Goal: Task Accomplishment & Management: Manage account settings

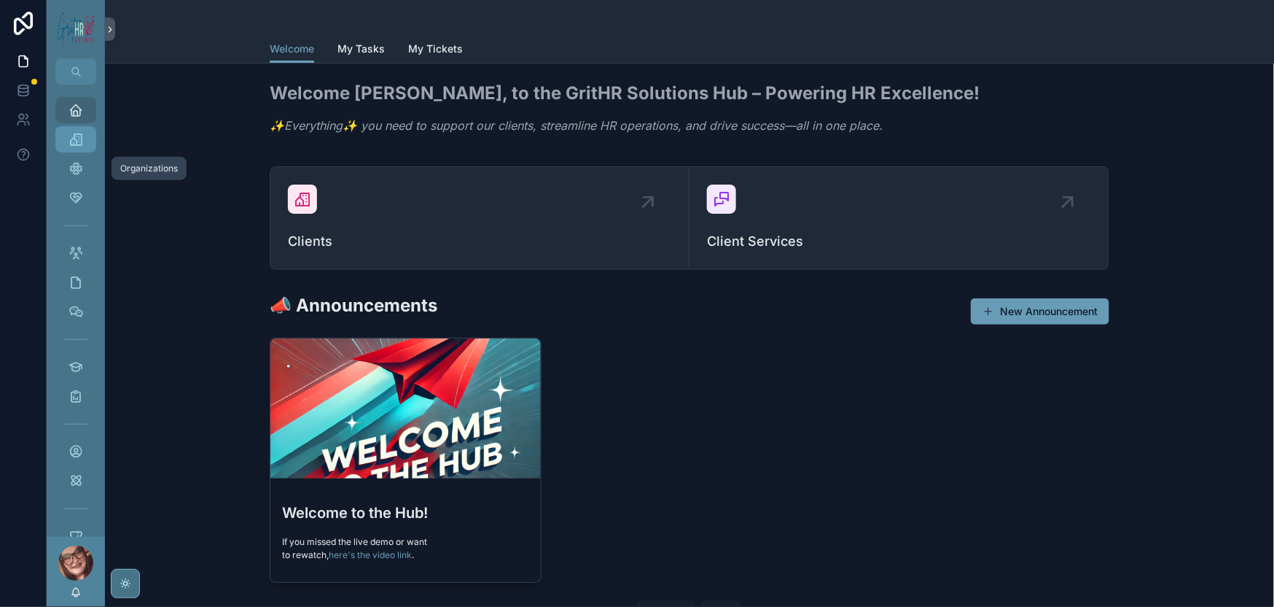
click at [83, 147] on icon "scrollable content" at bounding box center [76, 139] width 15 height 15
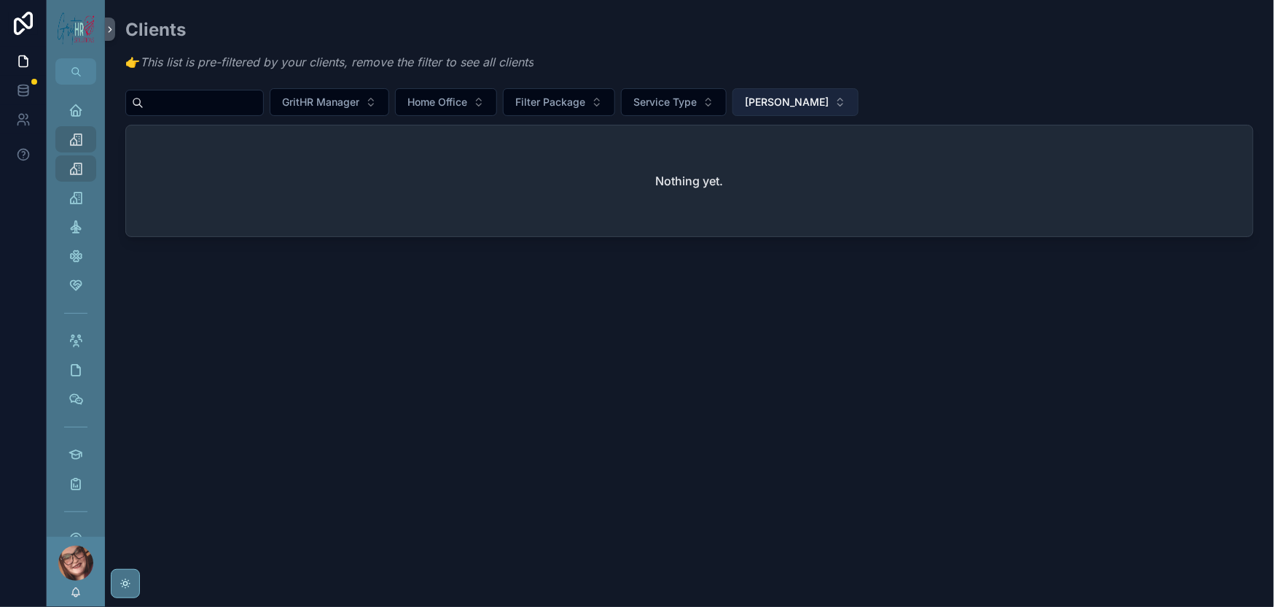
click at [560, 109] on span "[PERSON_NAME]" at bounding box center [787, 102] width 84 height 15
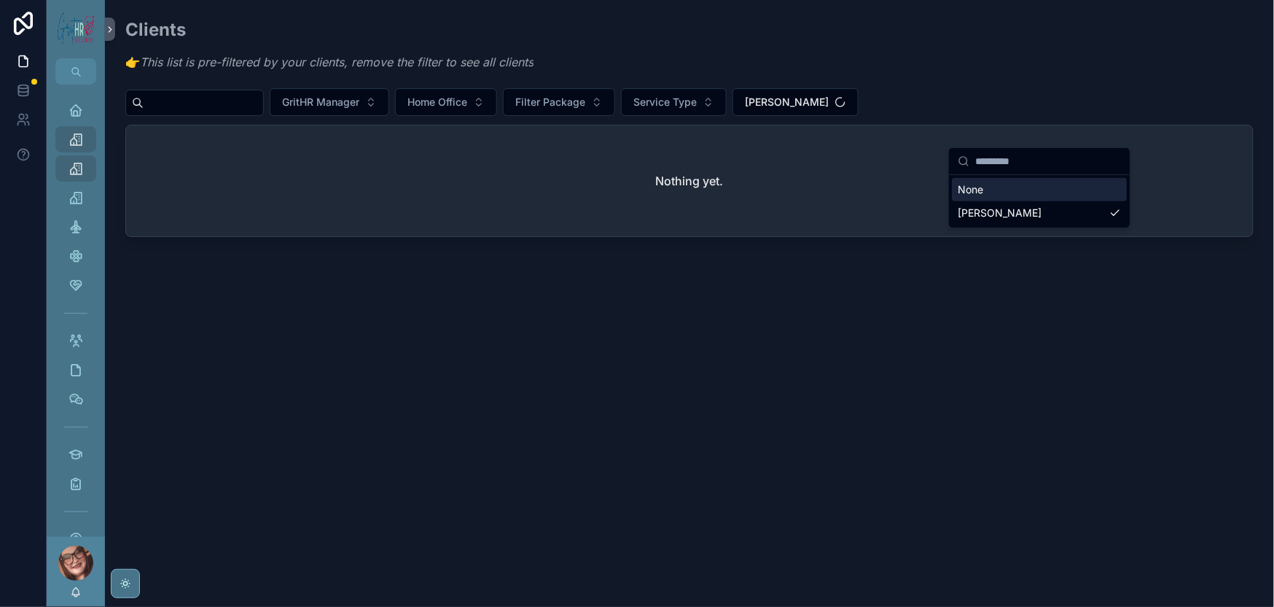
click at [560, 201] on div "None" at bounding box center [1039, 189] width 175 height 23
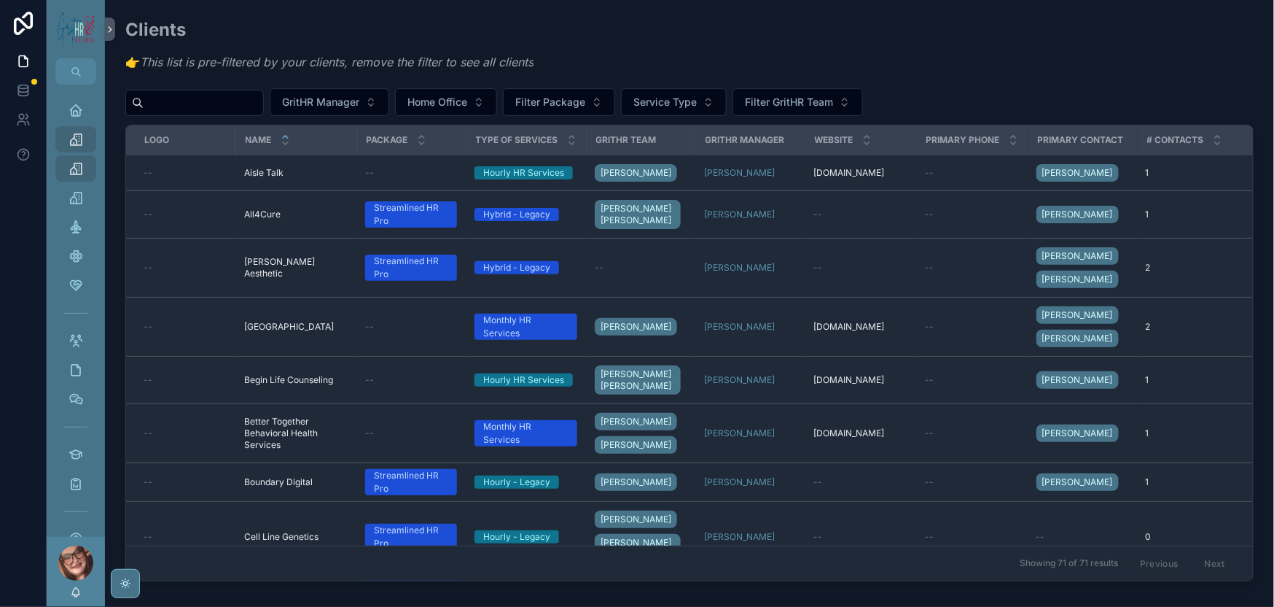
click at [263, 113] on input "scrollable content" at bounding box center [204, 103] width 120 height 20
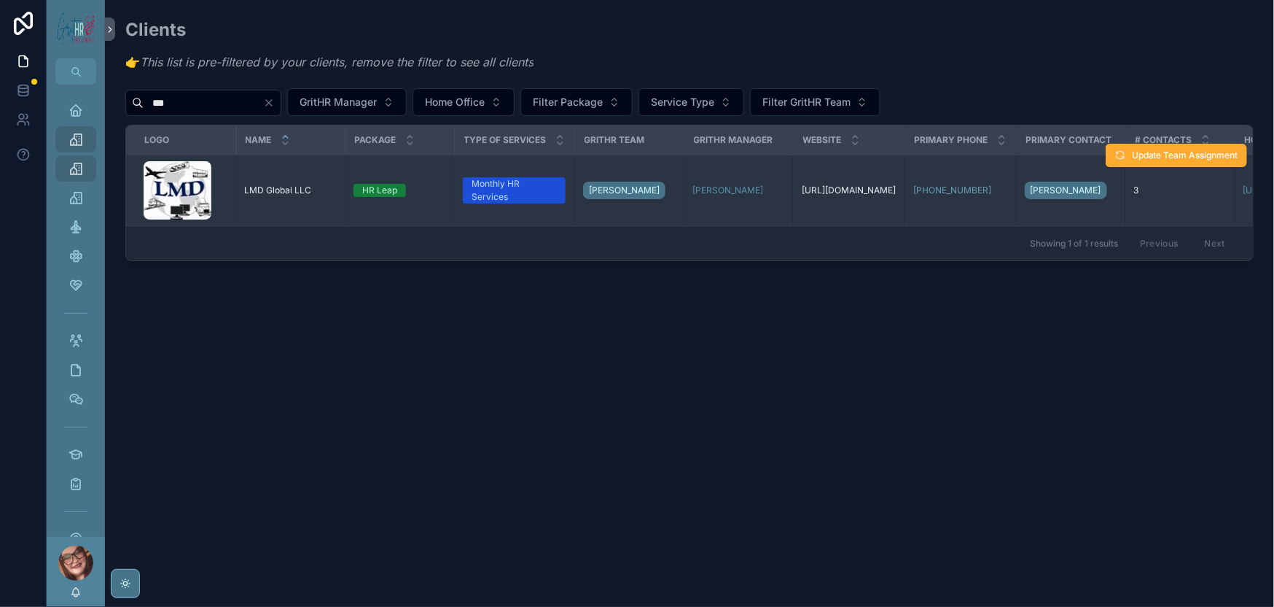
type input "***"
click at [311, 196] on span "LMD Global LLC" at bounding box center [277, 190] width 67 height 12
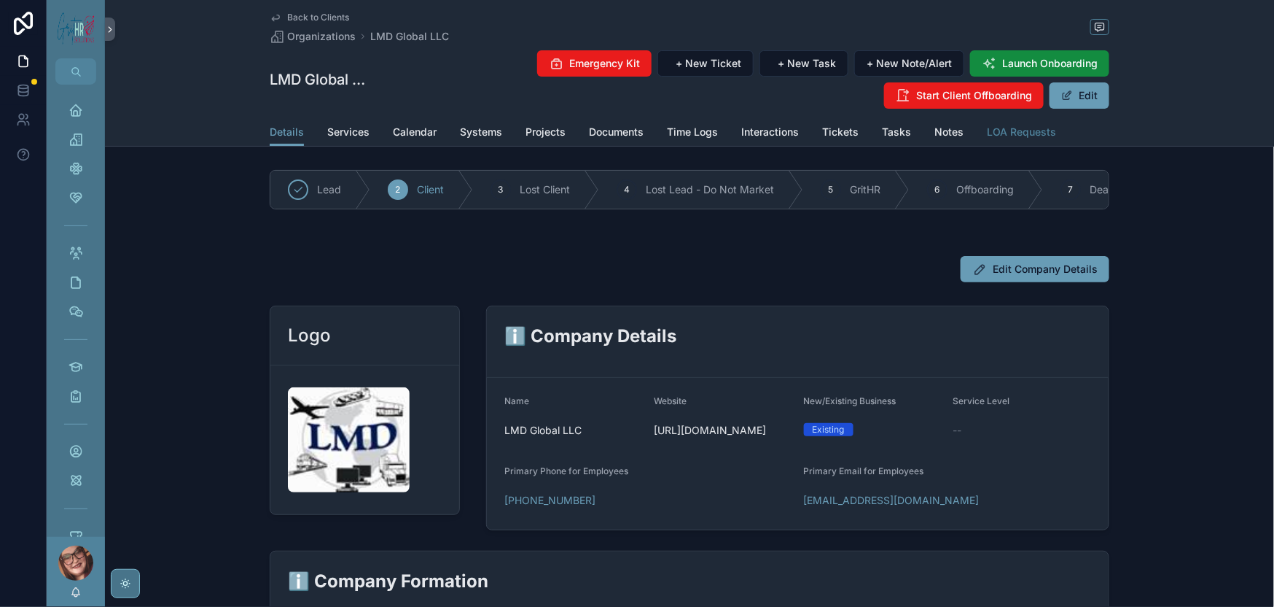
click at [560, 139] on span "LOA Requests" at bounding box center [1021, 132] width 69 height 15
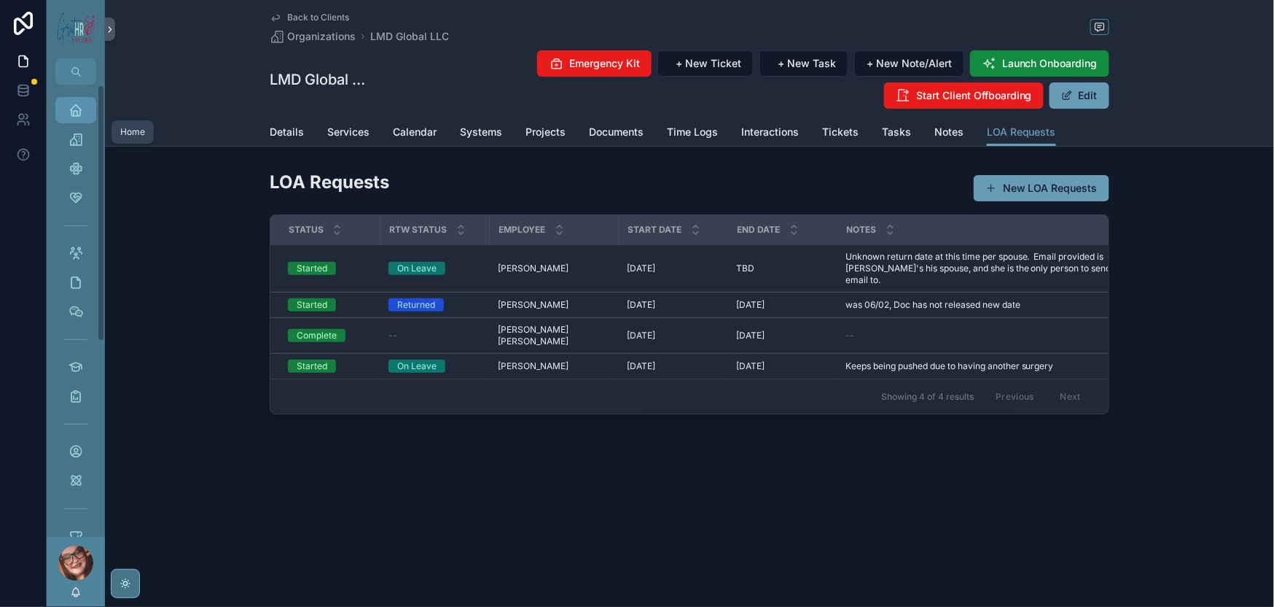
click at [83, 117] on icon "scrollable content" at bounding box center [76, 110] width 15 height 15
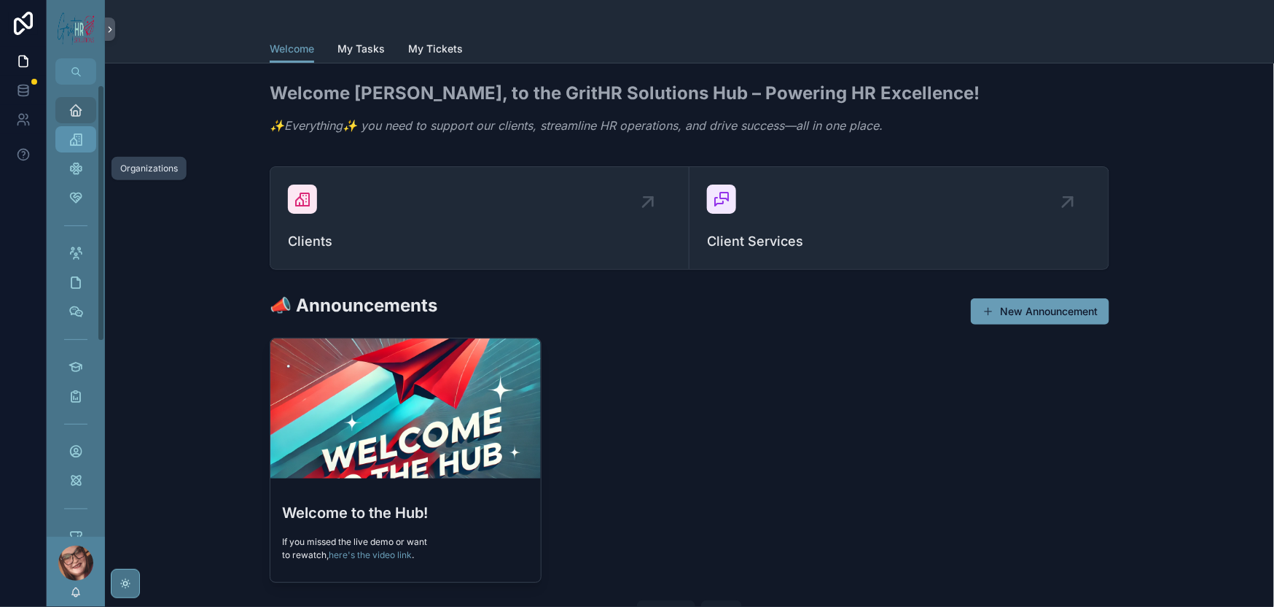
click at [83, 147] on icon "scrollable content" at bounding box center [76, 139] width 15 height 15
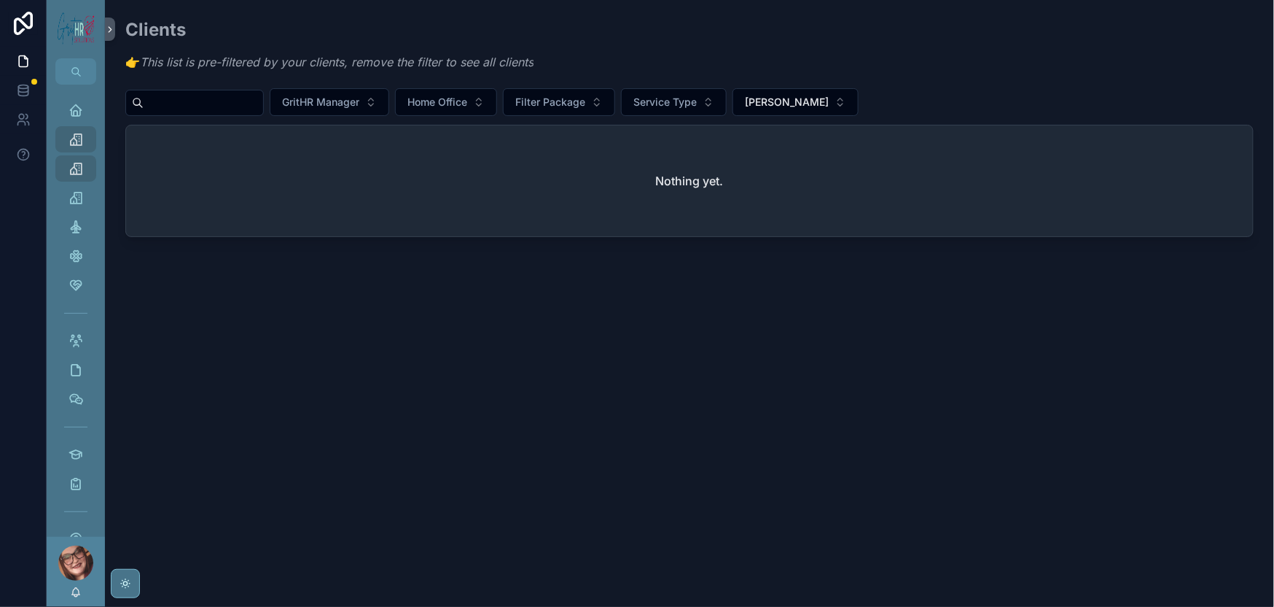
click at [560, 107] on div "Clients 👉 This list is pre-filtered by your clients, remove the filter to see a…" at bounding box center [689, 126] width 1129 height 219
click at [560, 109] on span "[PERSON_NAME]" at bounding box center [787, 102] width 84 height 15
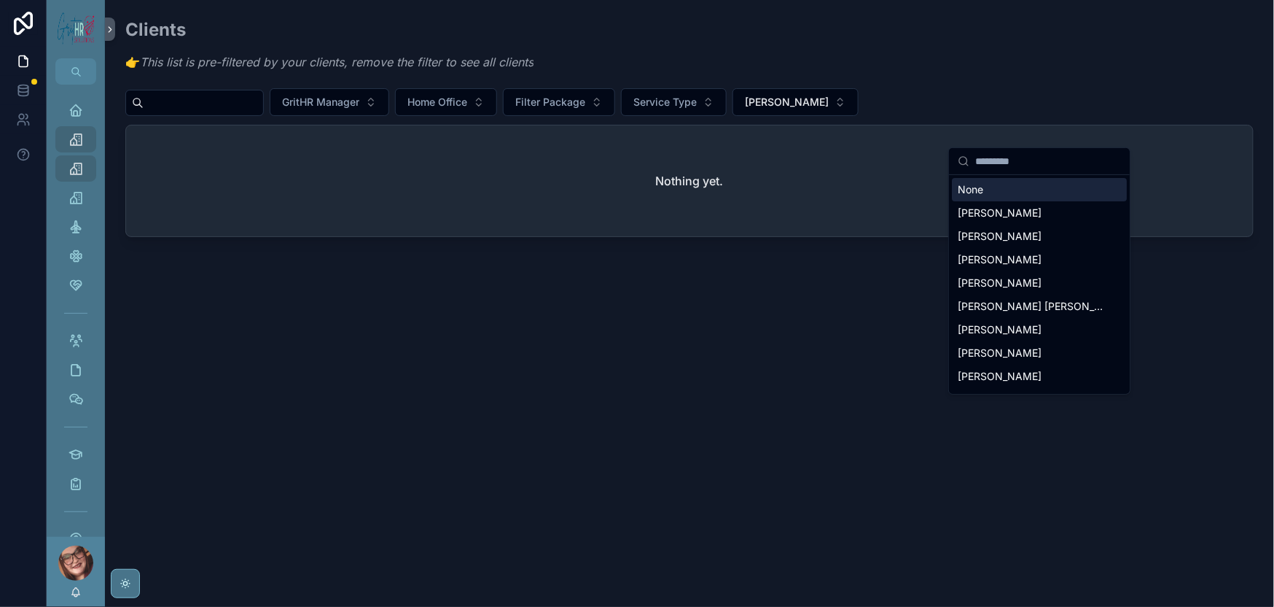
click at [560, 201] on div "None" at bounding box center [1039, 189] width 175 height 23
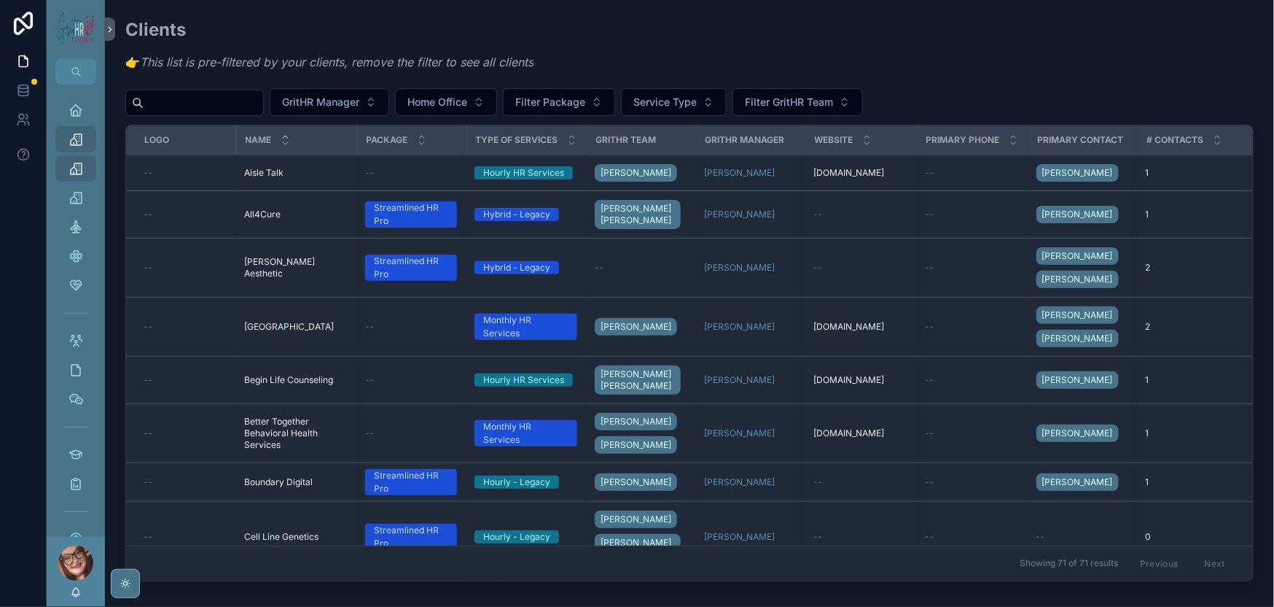
click at [196, 113] on input "scrollable content" at bounding box center [204, 103] width 120 height 20
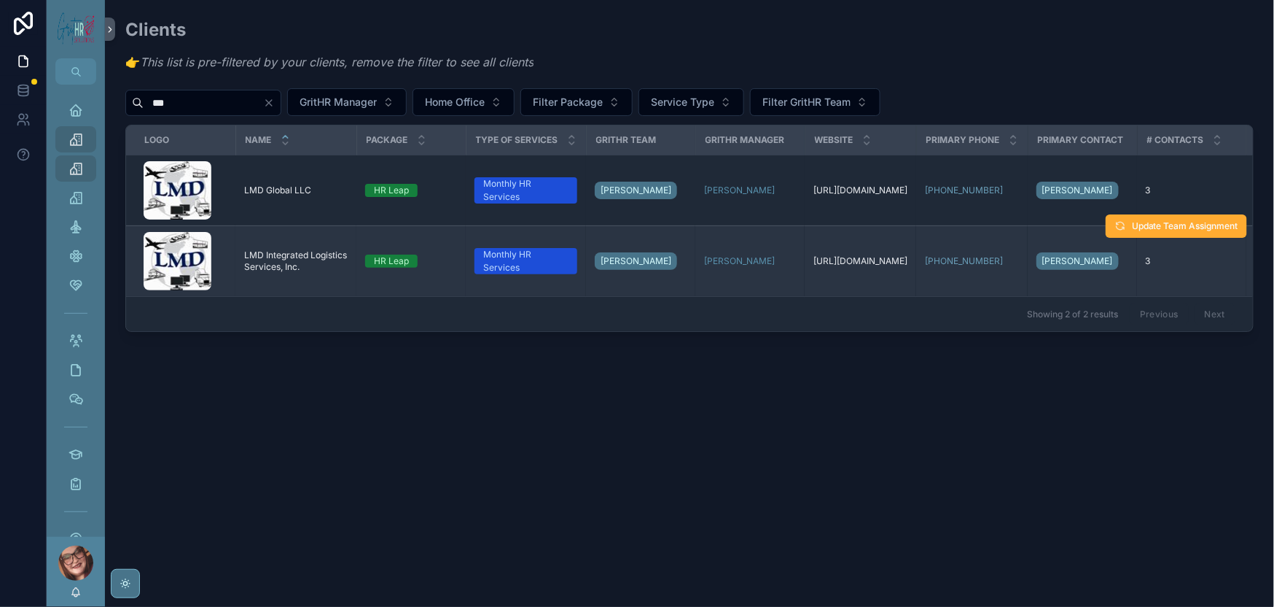
type input "***"
click at [341, 273] on span "LMD Integrated Logistics Services, Inc." at bounding box center [296, 260] width 104 height 23
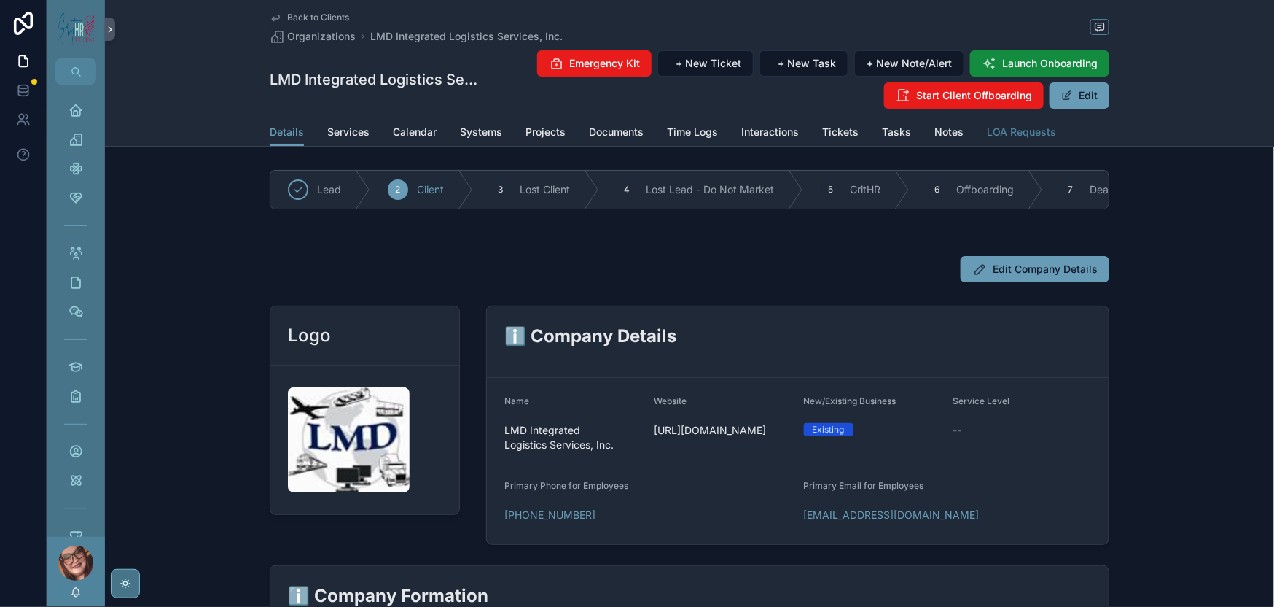
click at [560, 139] on span "LOA Requests" at bounding box center [1021, 132] width 69 height 15
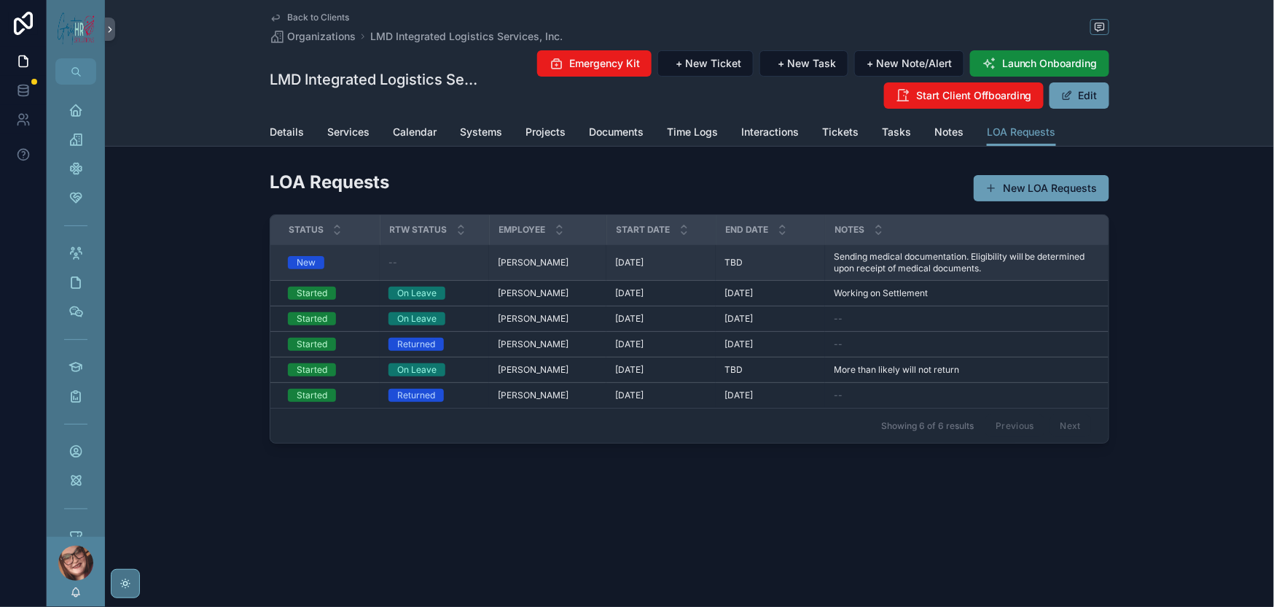
click at [560, 274] on span "Sending medical documentation. Eligibility will be determined upon receipt of m…" at bounding box center [968, 262] width 268 height 23
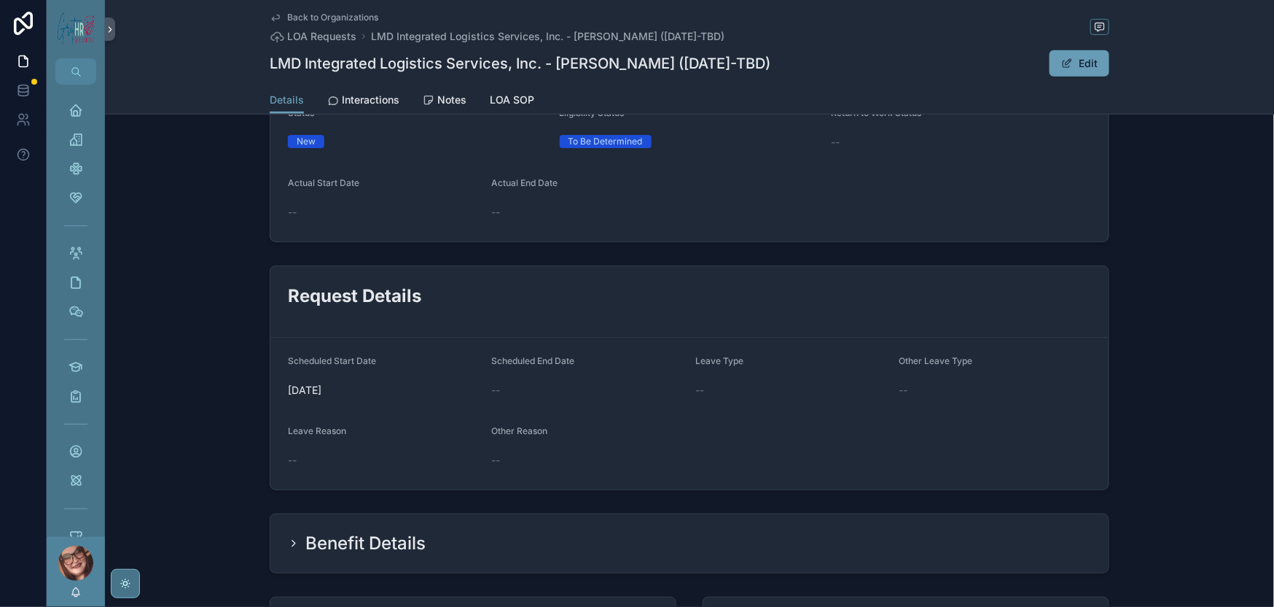
scroll to position [273, 0]
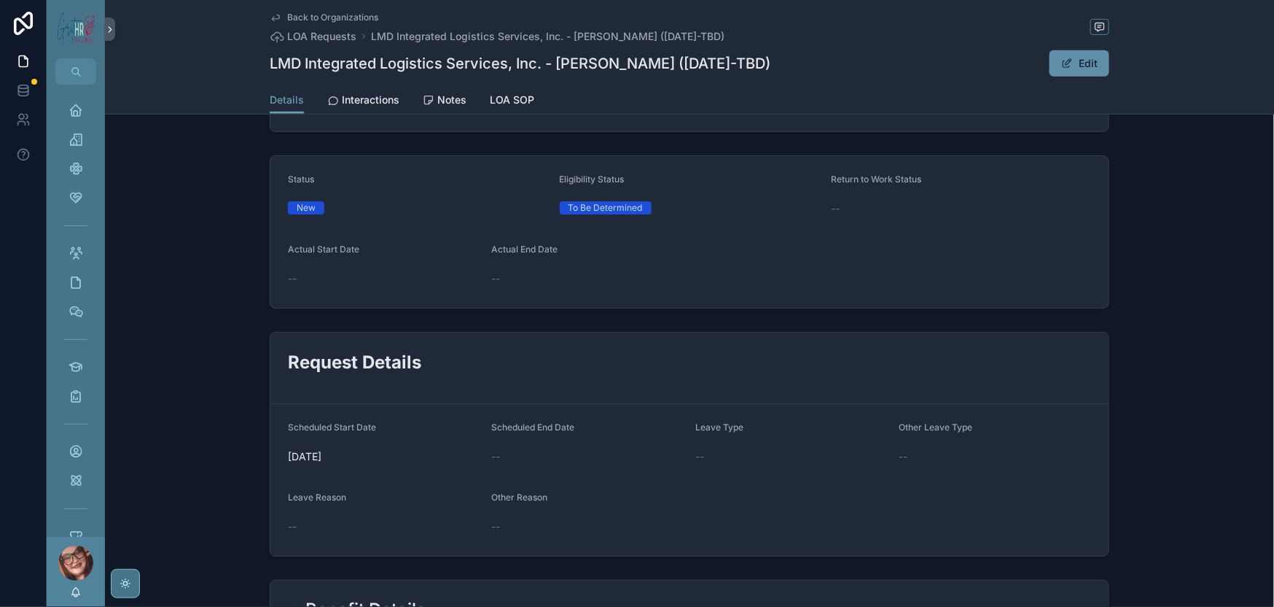
click at [560, 69] on span "scrollable content" at bounding box center [1068, 64] width 12 height 12
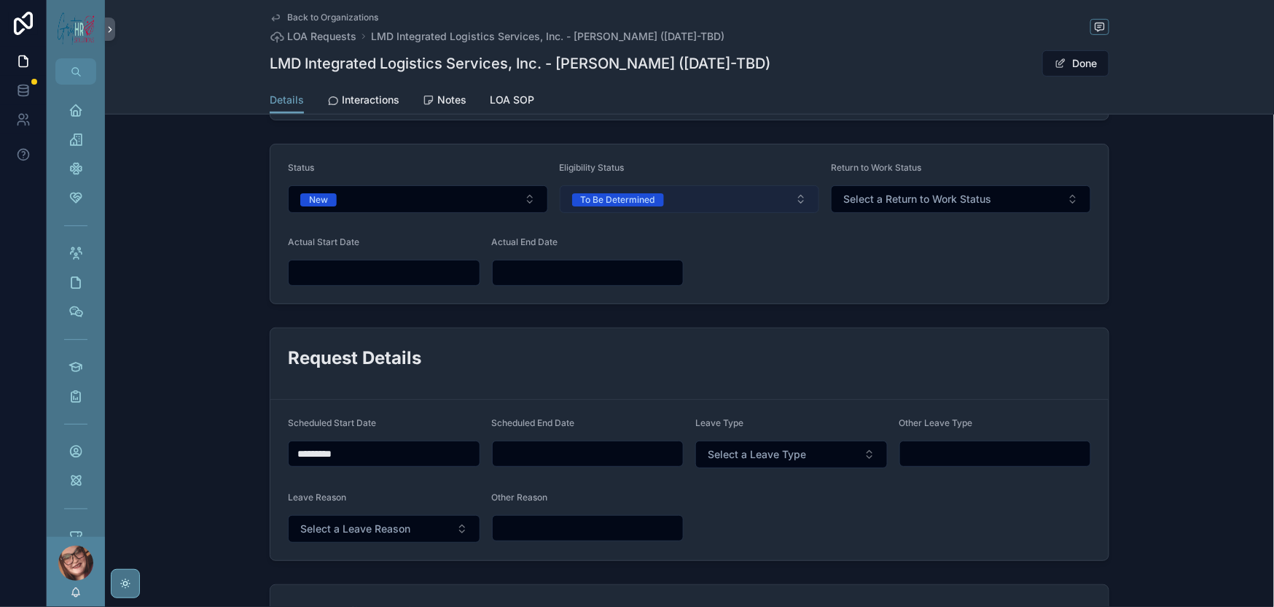
click at [560, 213] on button "To Be Determined" at bounding box center [690, 199] width 260 height 28
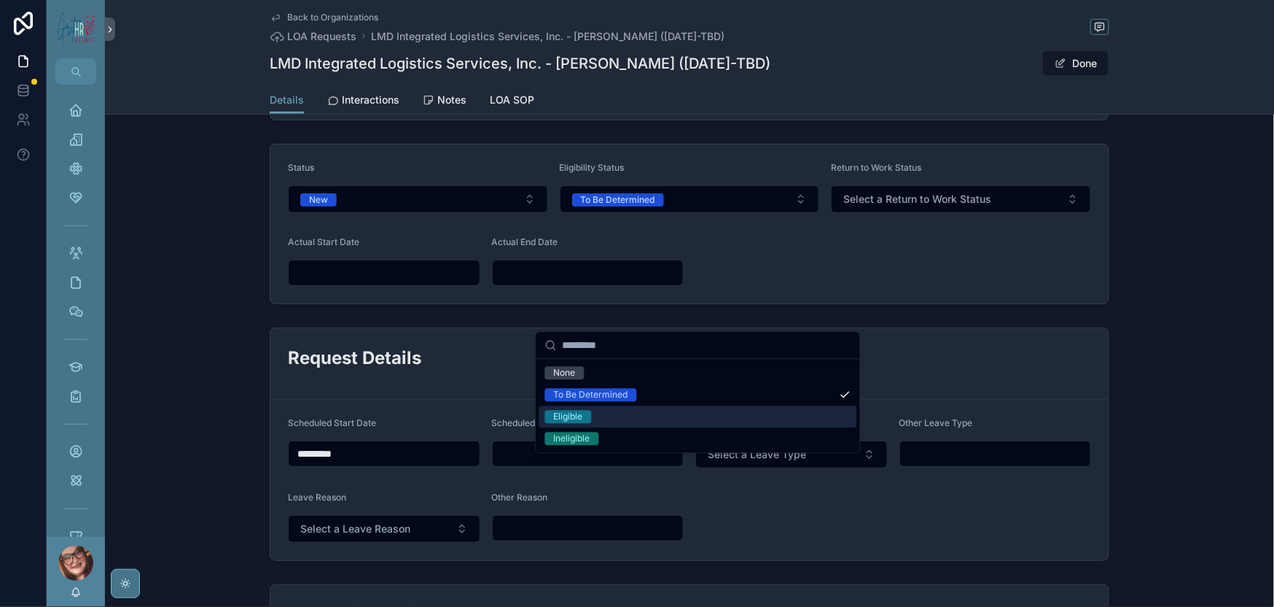
click at [560, 427] on div "Eligible" at bounding box center [699, 416] width 318 height 22
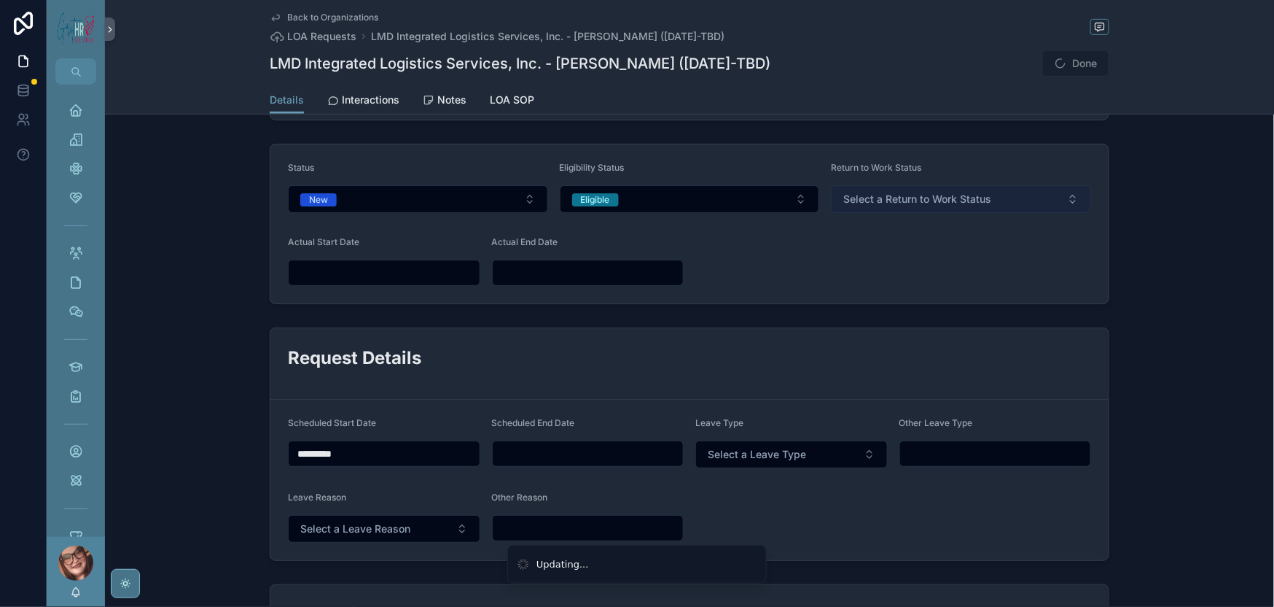
scroll to position [370, 0]
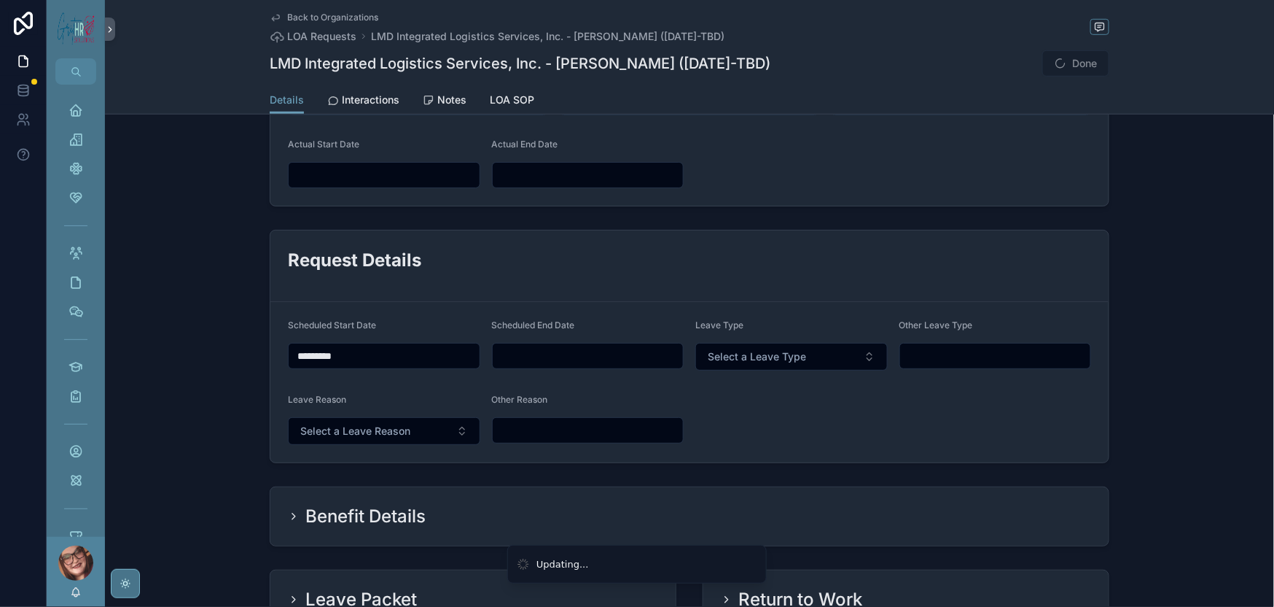
click at [297, 185] on input "scrollable content" at bounding box center [384, 175] width 191 height 20
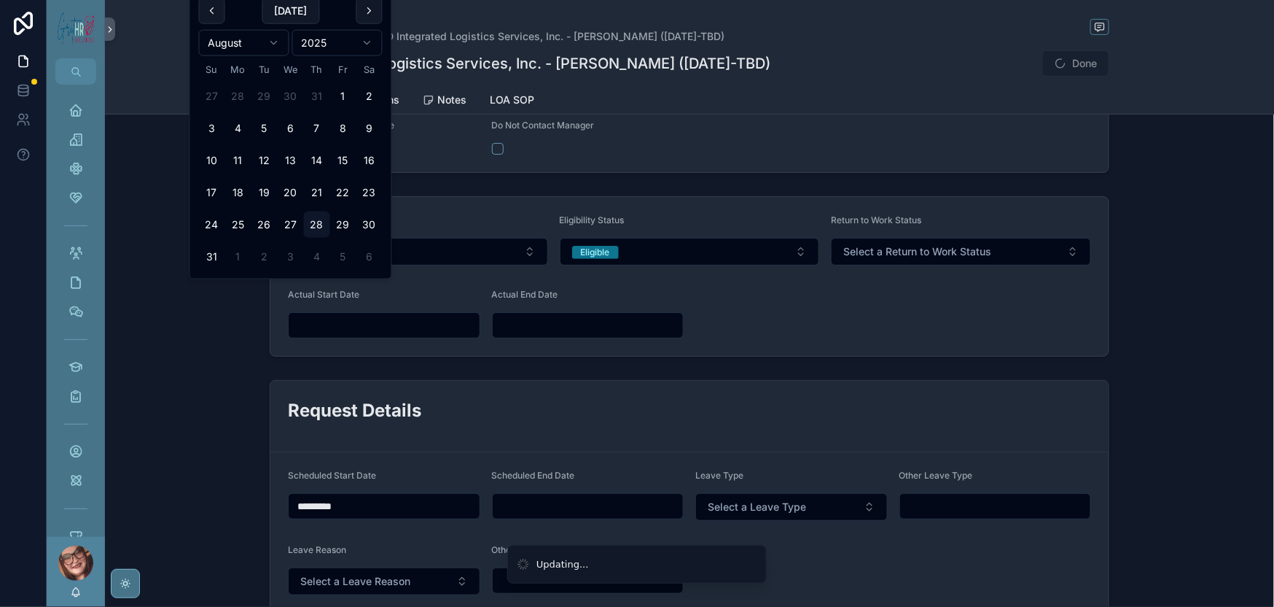
scroll to position [176, 0]
